Goal: Task Accomplishment & Management: Complete application form

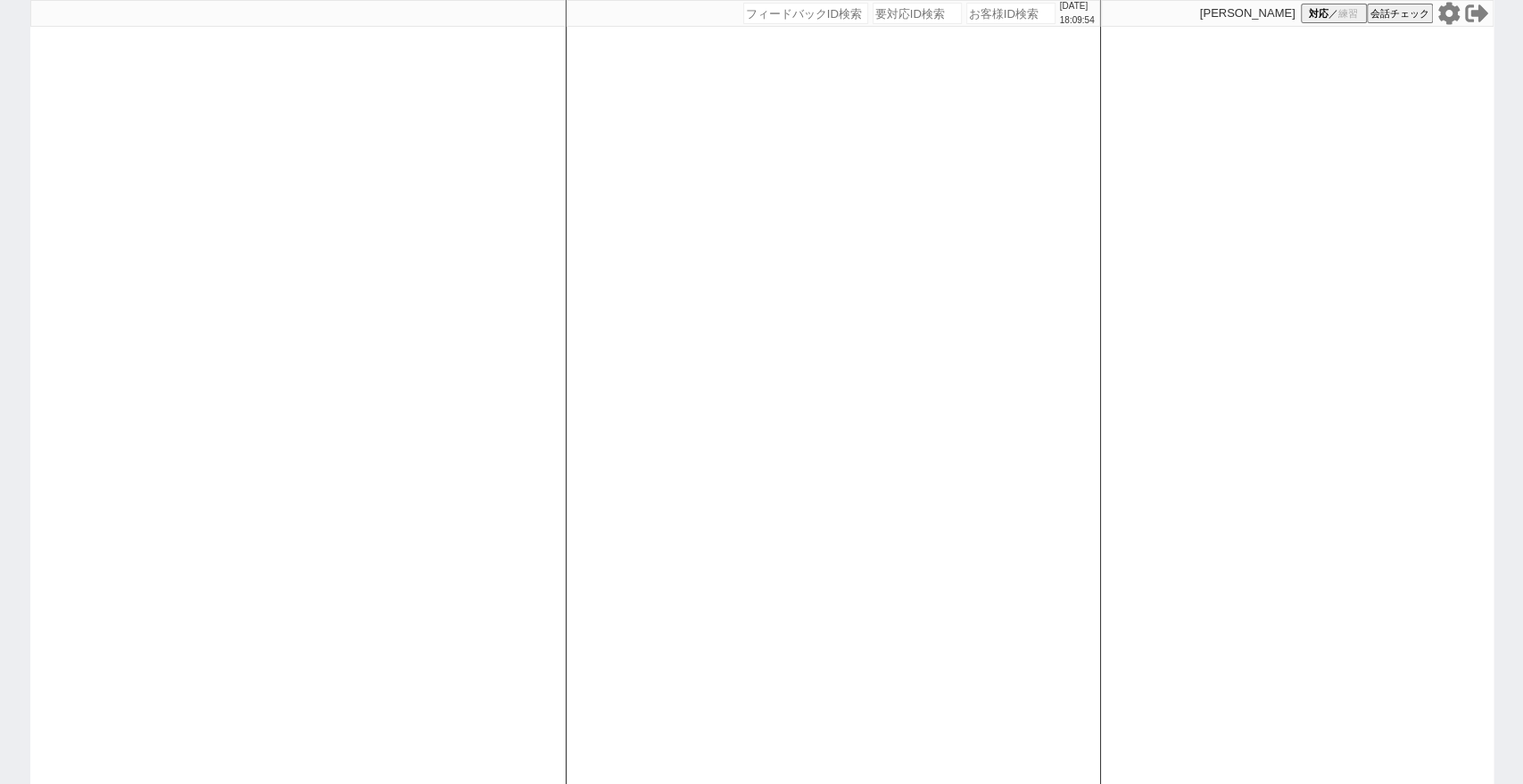
click at [765, 20] on input "number" at bounding box center [806, 14] width 125 height 22
paste input "8995245"
type input "8995245"
click at [925, 10] on input "number" at bounding box center [917, 14] width 89 height 22
paste input "8995245"
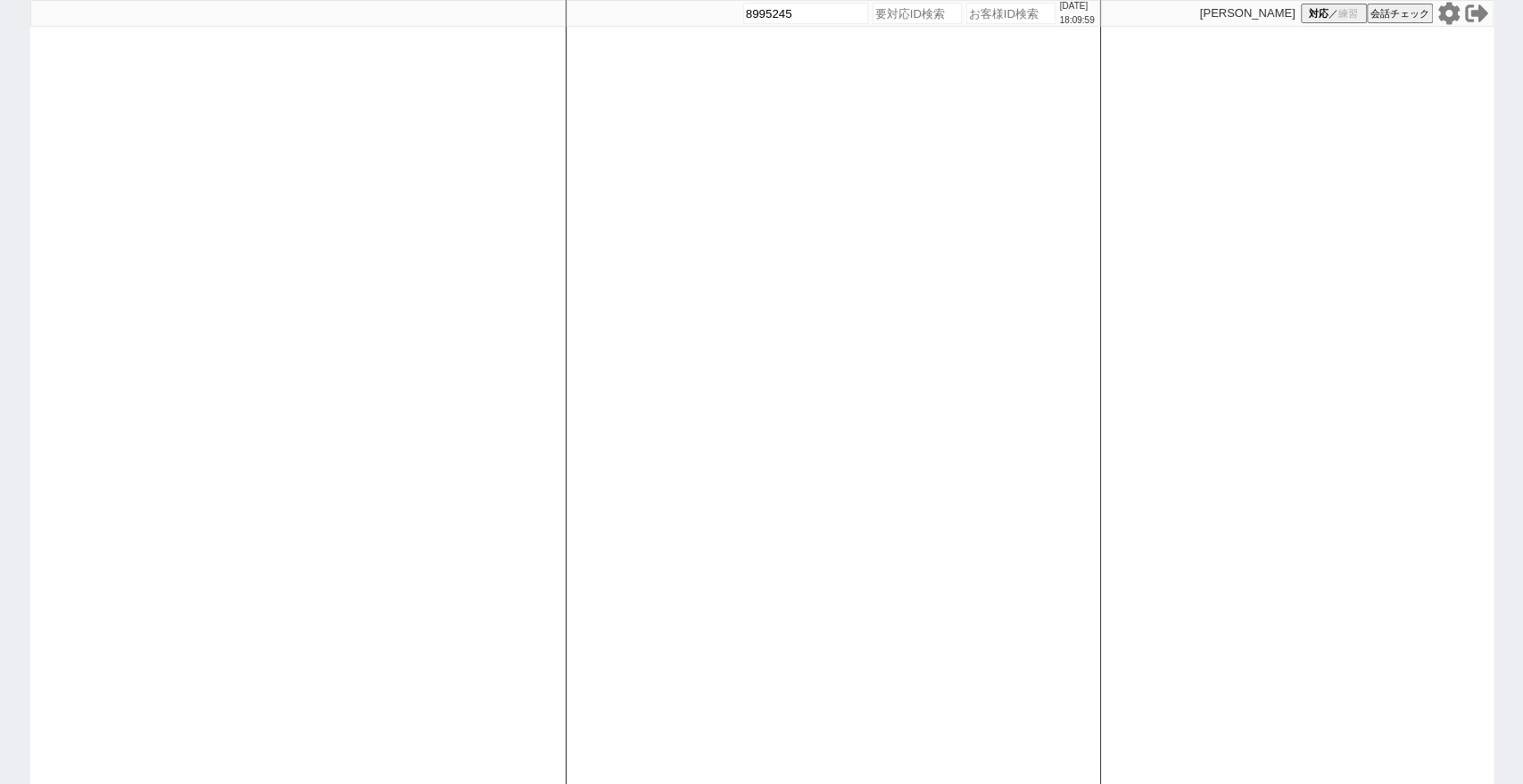
type input "8995245"
select select
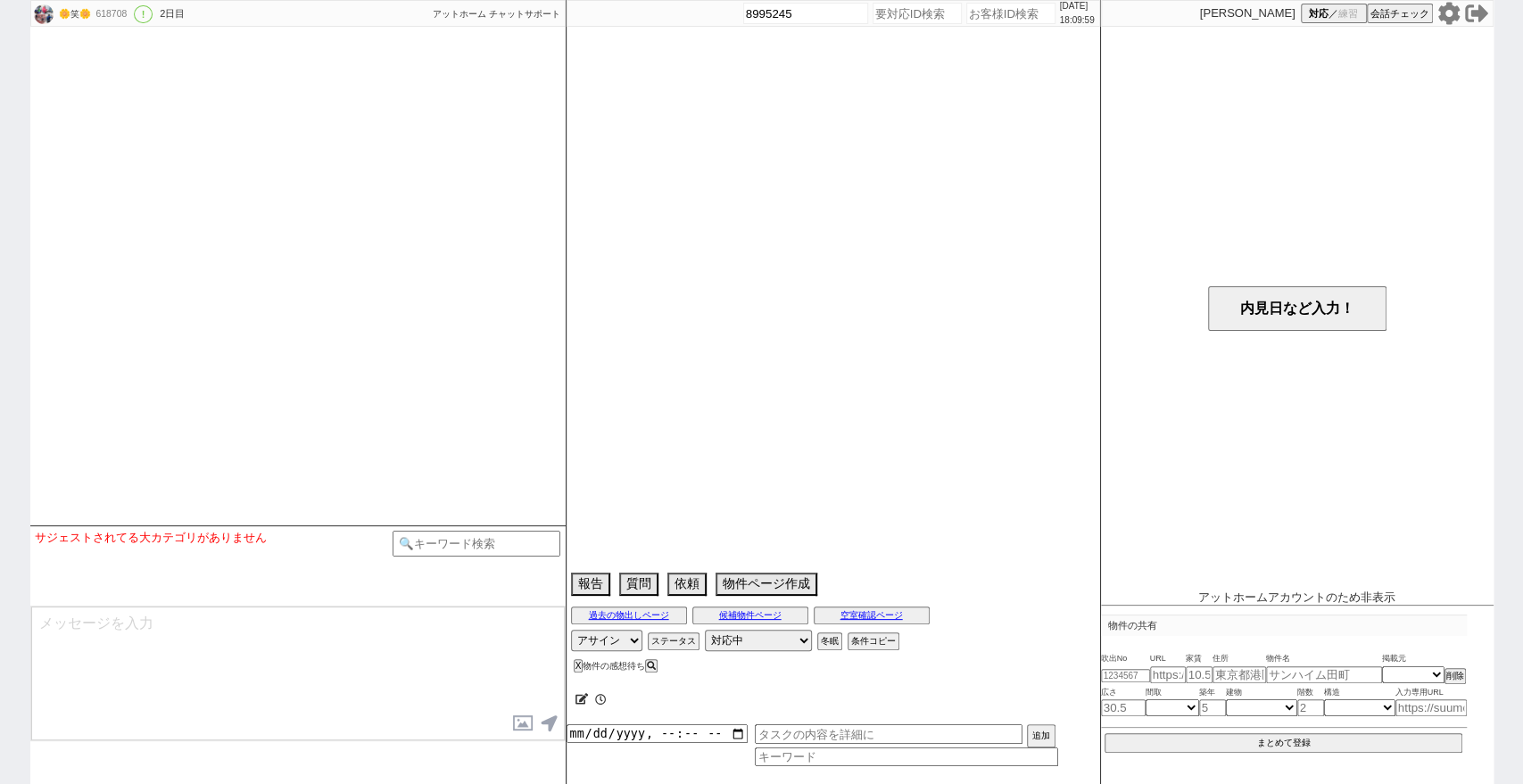
select select "2026"
select select "3"
select select "36"
select select "0"
select select "78"
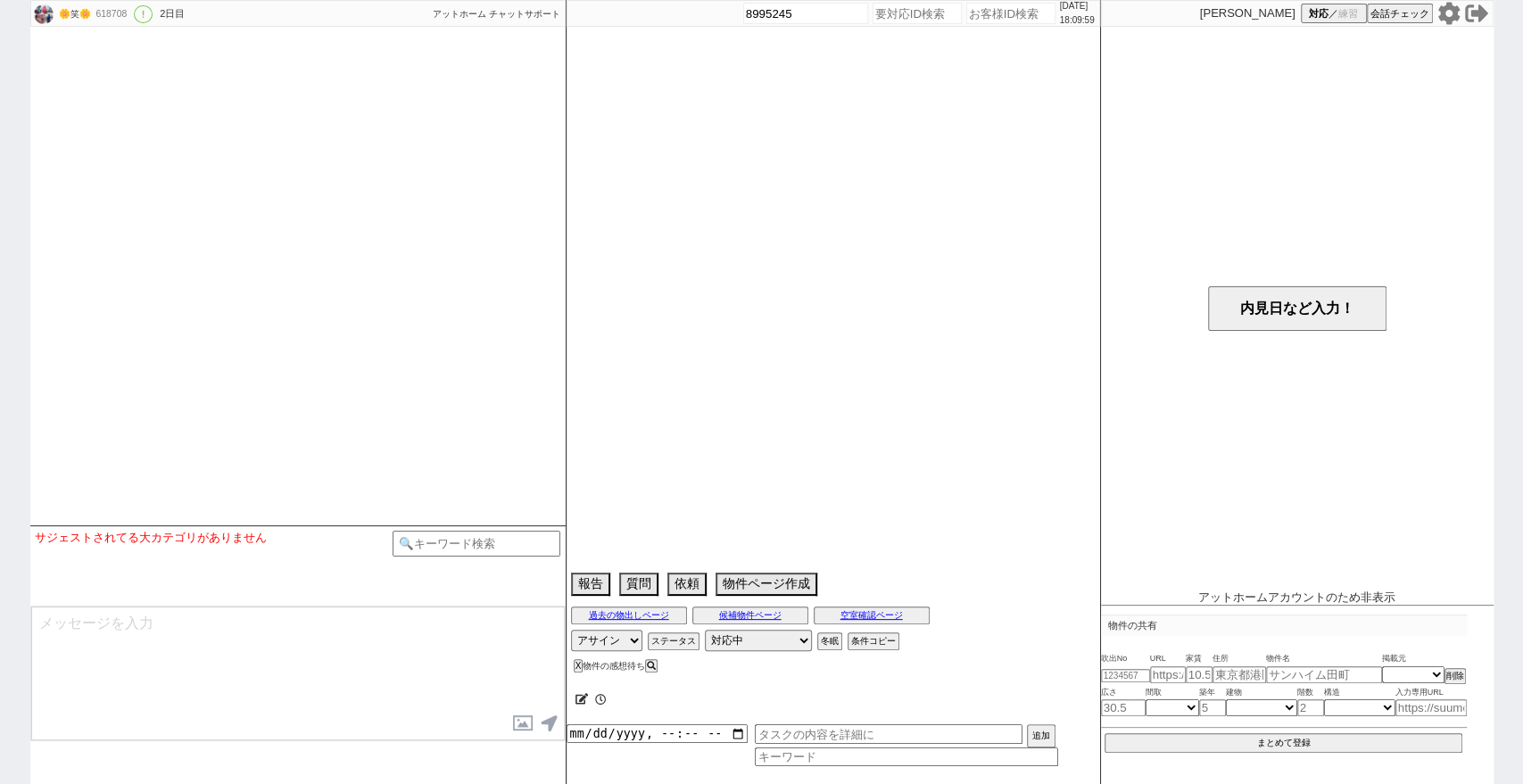
select select "1849"
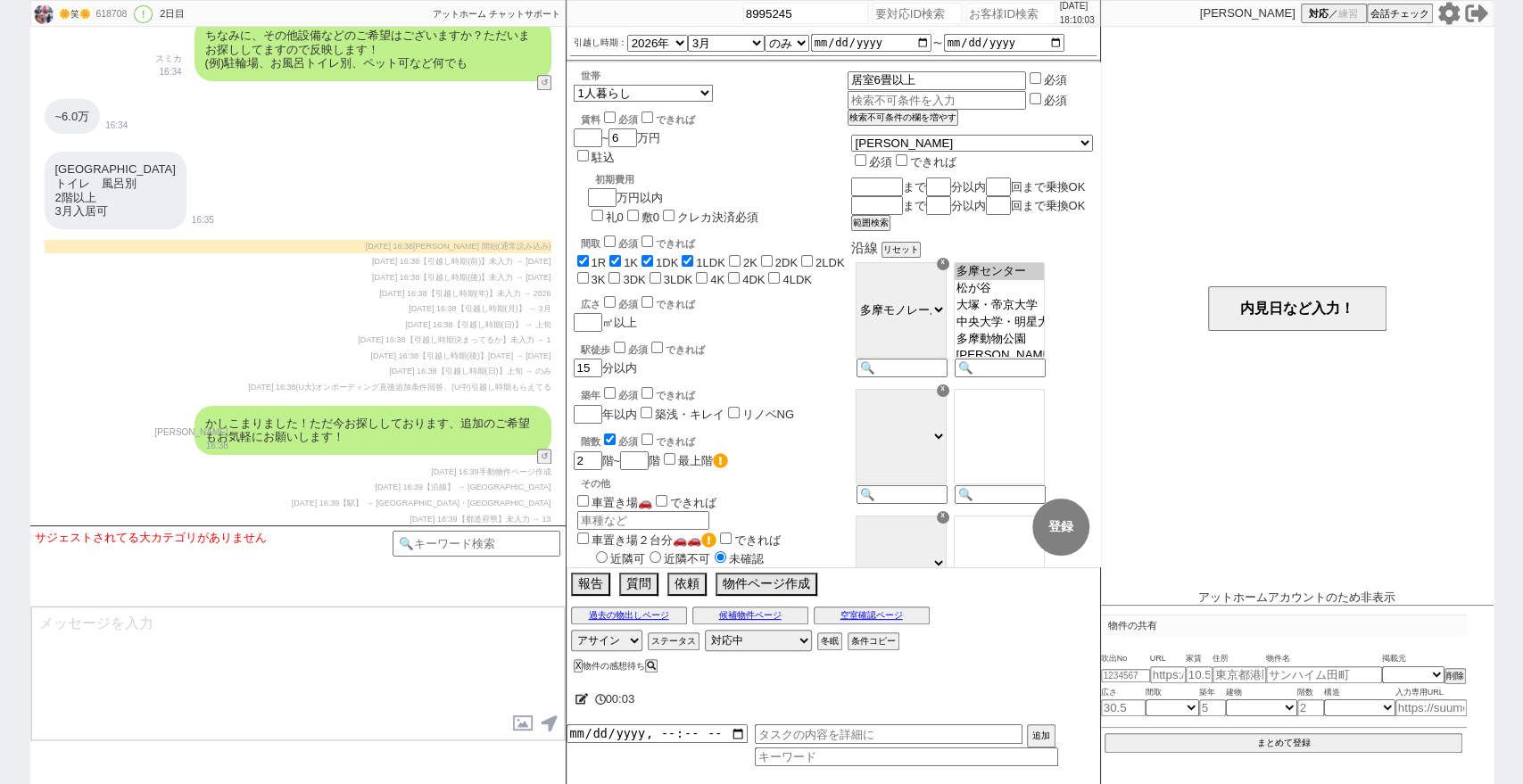
scroll to position [1499, 0]
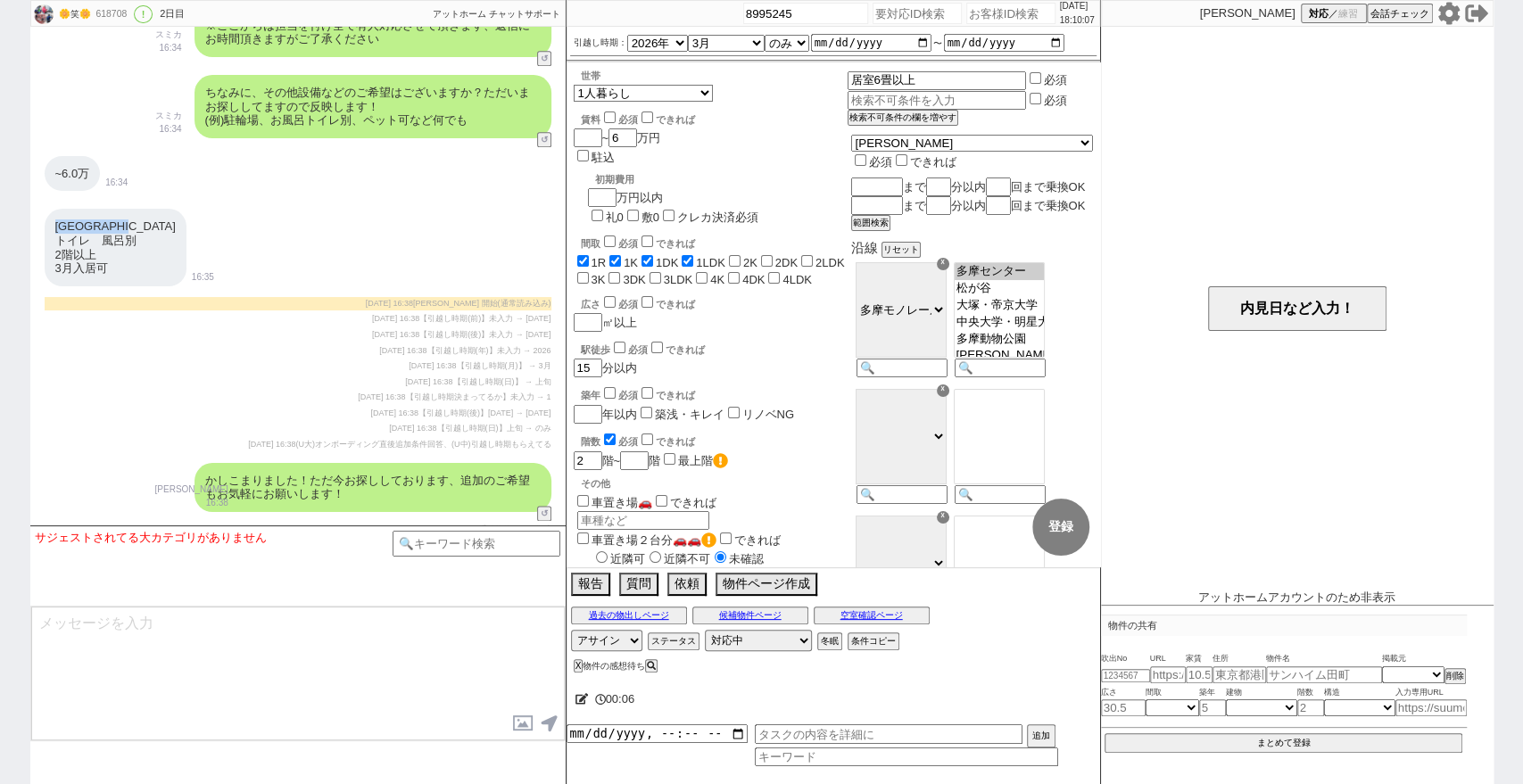
drag, startPoint x: 169, startPoint y: 223, endPoint x: 48, endPoint y: 223, distance: 121.0
click at [48, 223] on div "中央大学　明星大学駅 トイレ　風呂別 2階以上 3月入居可" at bounding box center [115, 248] width 142 height 77
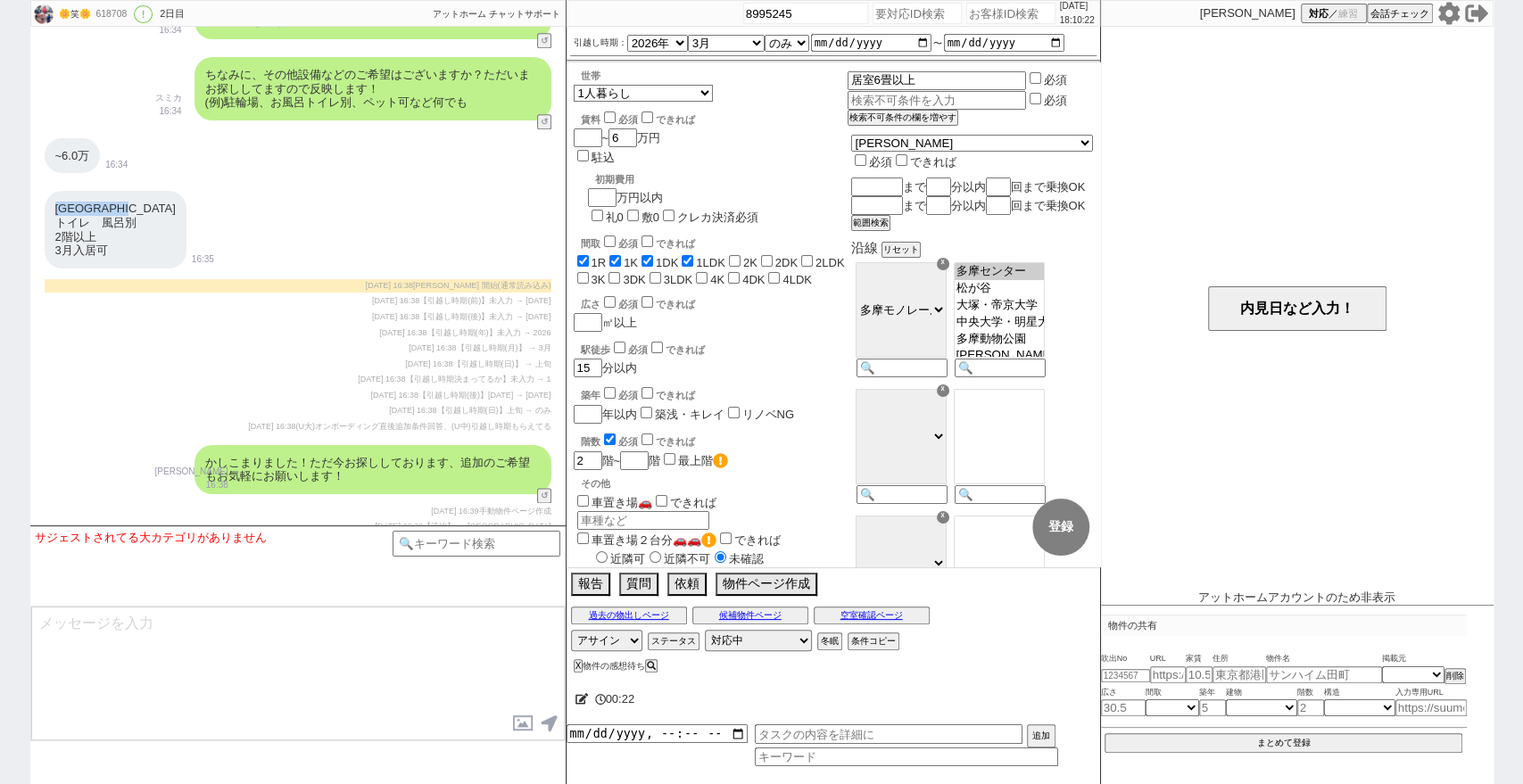
scroll to position [1615, 0]
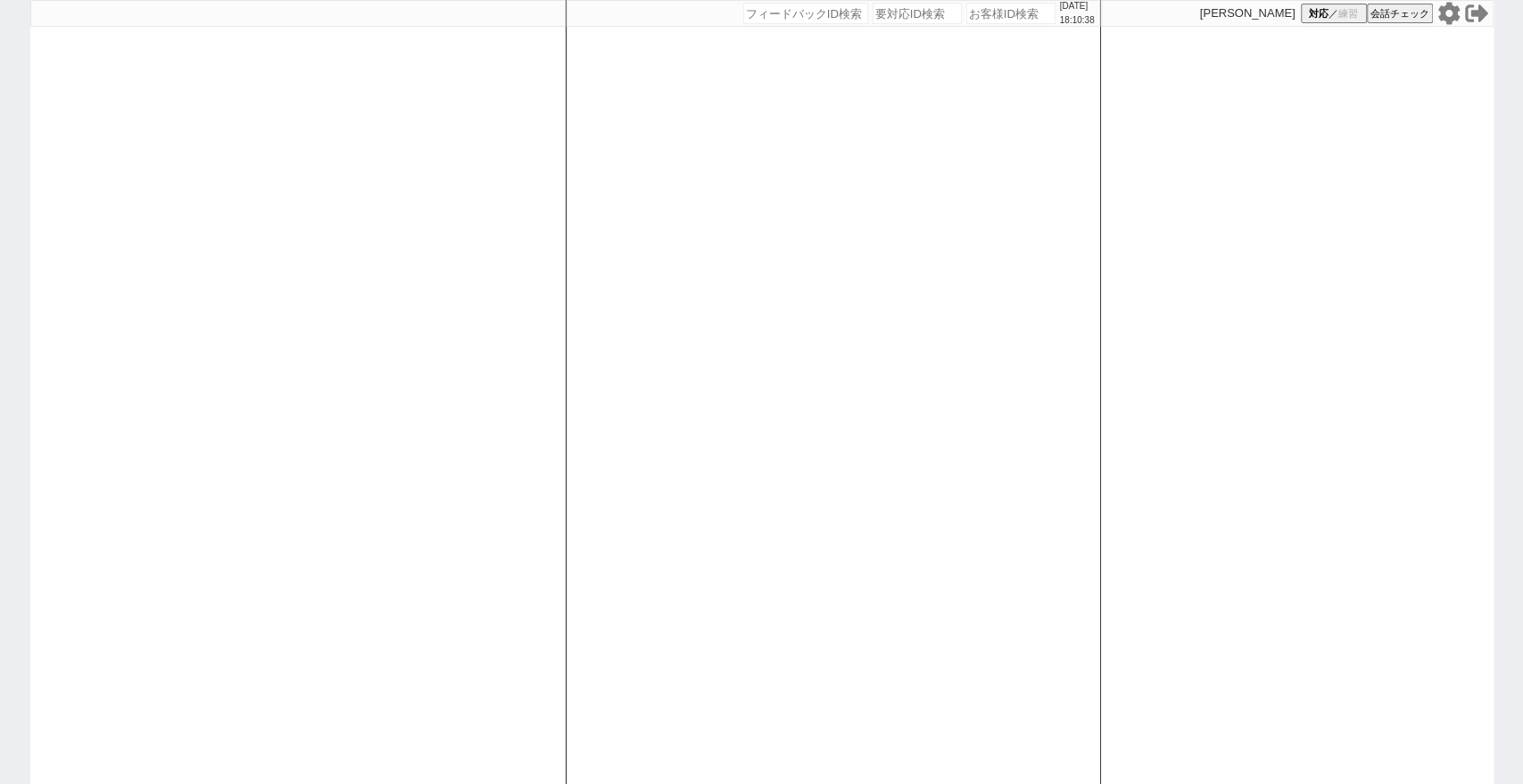
click at [1448, 15] on icon at bounding box center [1449, 14] width 24 height 24
